Goal: Task Accomplishment & Management: Complete application form

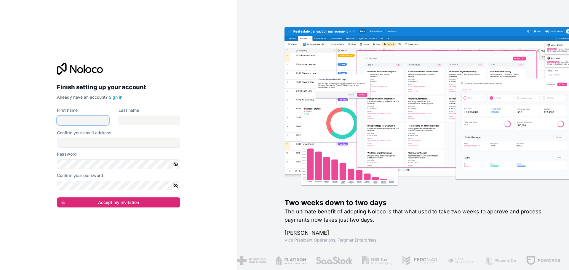
click at [89, 125] on input "First name" at bounding box center [83, 120] width 52 height 9
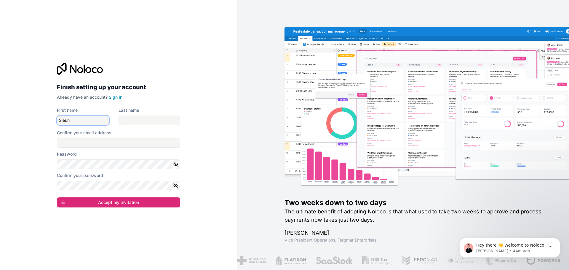
type input "Sieun"
type input "[PERSON_NAME]"
type input "t"
type input "[EMAIL_ADDRESS][DOMAIN_NAME]"
click at [57, 197] on button "Accept my invitation" at bounding box center [118, 202] width 123 height 10
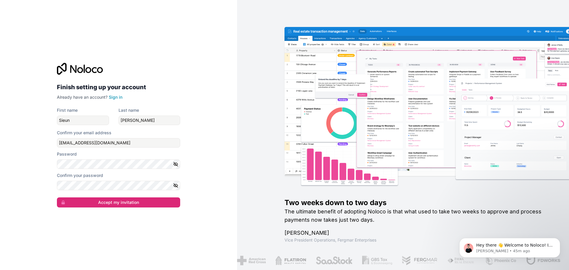
click at [173, 164] on icon "button" at bounding box center [175, 163] width 5 height 5
click at [175, 164] on icon "button" at bounding box center [175, 164] width 1 height 1
click at [179, 183] on button "button" at bounding box center [176, 185] width 7 height 9
click at [178, 183] on button "button" at bounding box center [176, 185] width 7 height 9
click at [57, 197] on button "Accept my invitation" at bounding box center [118, 202] width 123 height 10
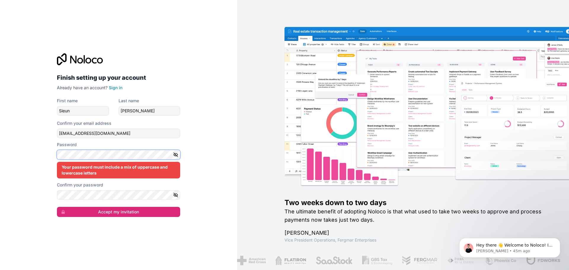
click at [0, 143] on div "Finish setting up your account Already have an account? Sign in First name Sieu…" at bounding box center [118, 135] width 237 height 270
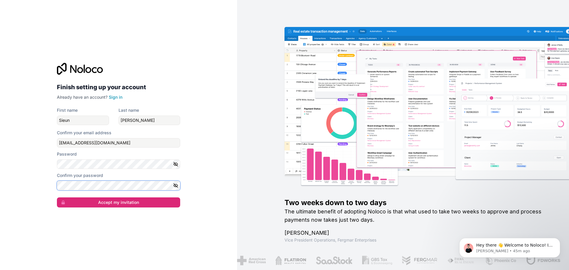
click at [57, 197] on button "Accept my invitation" at bounding box center [118, 202] width 123 height 10
click at [187, 200] on div "Finish setting up your account Already have an account? Sign in First name Sieu…" at bounding box center [118, 135] width 237 height 270
click at [174, 208] on div "Finish setting up your account Already have an account? Sign in First name Sieu…" at bounding box center [118, 135] width 133 height 164
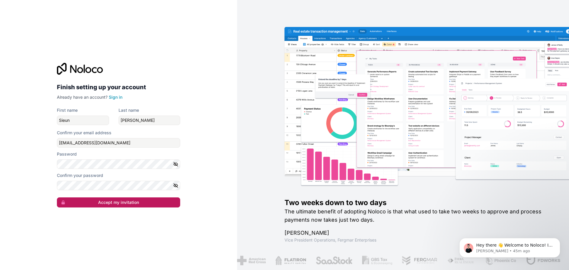
click at [173, 204] on button "Accept my invitation" at bounding box center [118, 202] width 123 height 10
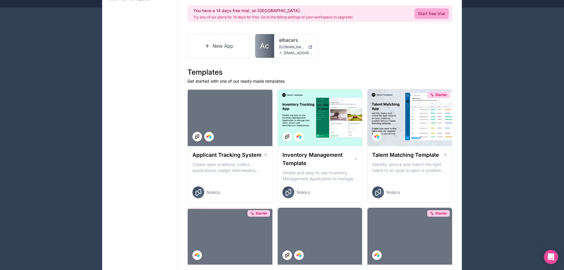
scroll to position [59, 0]
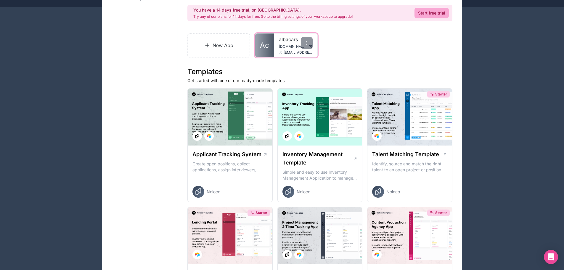
click at [271, 43] on link "Ac" at bounding box center [264, 45] width 19 height 24
